Goal: Consume media (video, audio)

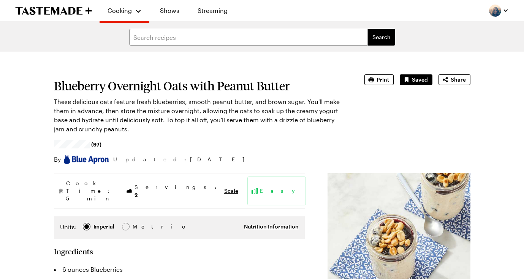
type textarea "x"
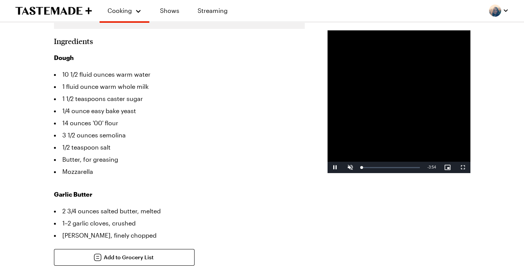
scroll to position [179, 0]
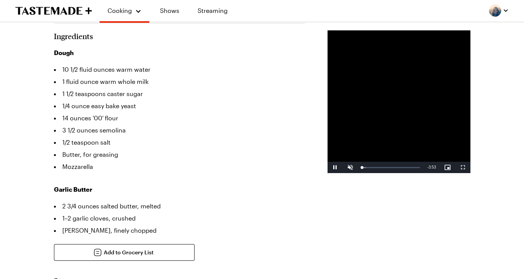
type textarea "x"
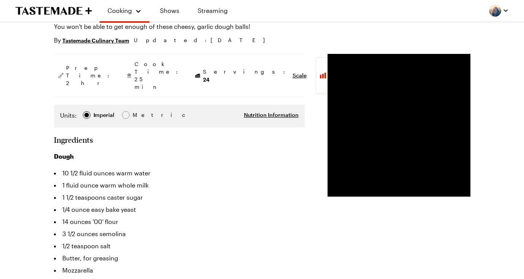
scroll to position [13, 0]
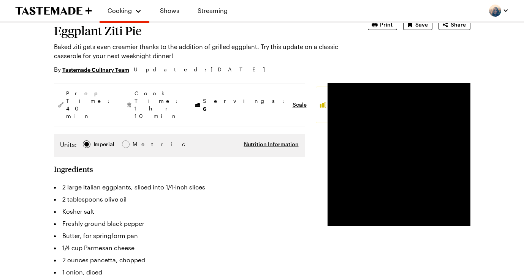
type textarea "x"
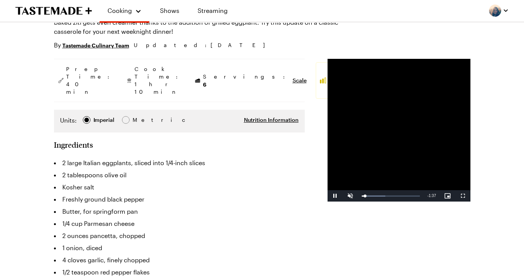
scroll to position [92, 0]
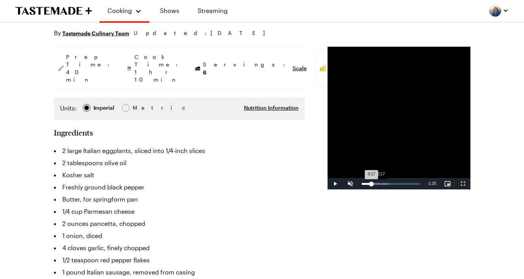
click at [358, 190] on div "Loaded : 46.35% 0:17 0:17" at bounding box center [391, 183] width 66 height 11
click at [358, 190] on div "Loaded : 46.35% 0:31 0:17" at bounding box center [391, 183] width 66 height 11
click at [361, 190] on div "Loaded : 46.35% 0:49 0:31" at bounding box center [391, 183] width 66 height 11
click at [386, 190] on div "Loaded : 52.11% 1:12 0:49" at bounding box center [391, 183] width 66 height 11
click at [394, 190] on div "Loaded : 0.00% 1:18 1:12" at bounding box center [391, 183] width 66 height 11
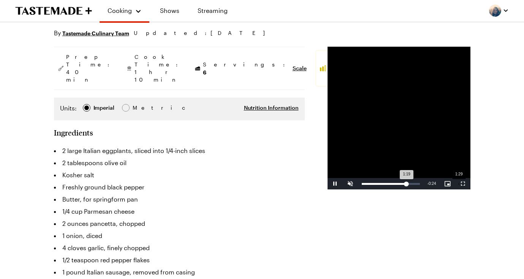
click at [404, 190] on div "Loaded : 81.07% 1:29 1:19" at bounding box center [391, 183] width 66 height 11
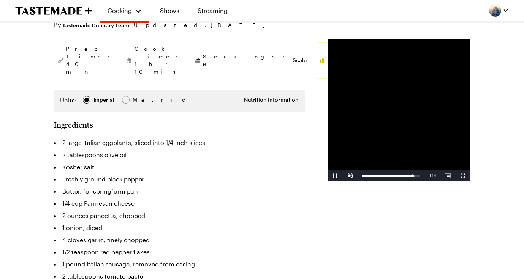
scroll to position [101, 0]
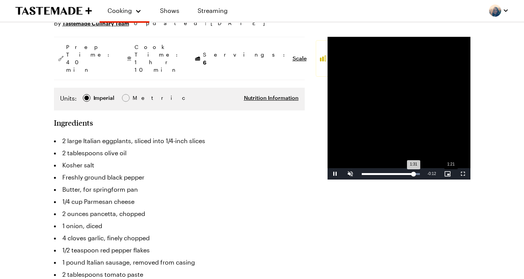
click at [397, 175] on div "Loaded : 100.00% 1:21 1:31" at bounding box center [391, 174] width 58 height 2
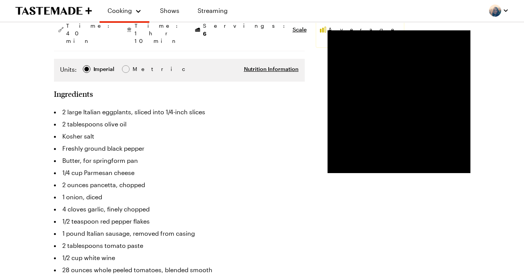
scroll to position [131, 0]
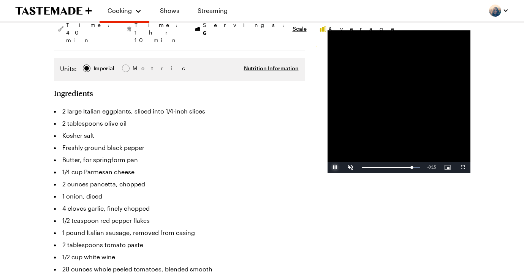
click at [327, 168] on span "Video Player" at bounding box center [334, 168] width 15 height 0
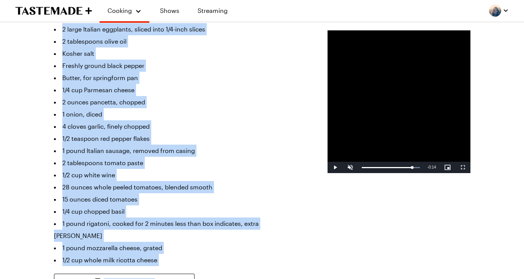
scroll to position [0, 0]
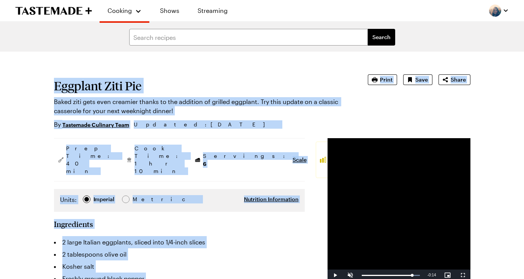
drag, startPoint x: 171, startPoint y: 193, endPoint x: 55, endPoint y: 87, distance: 157.3
copy article "Eggplant Ziti Pie Baked ziti gets even creamier thanks to the addition of grill…"
click at [81, 84] on h1 "Eggplant Ziti Pie" at bounding box center [200, 86] width 293 height 14
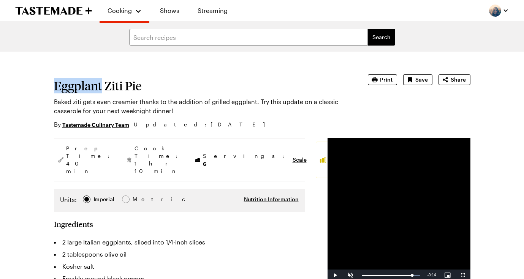
click at [81, 84] on h1 "Eggplant Ziti Pie" at bounding box center [200, 86] width 293 height 14
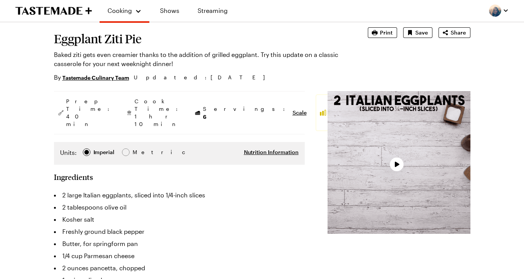
type textarea "x"
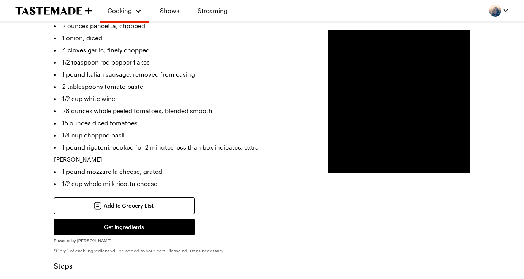
scroll to position [13, 0]
